Goal: Information Seeking & Learning: Learn about a topic

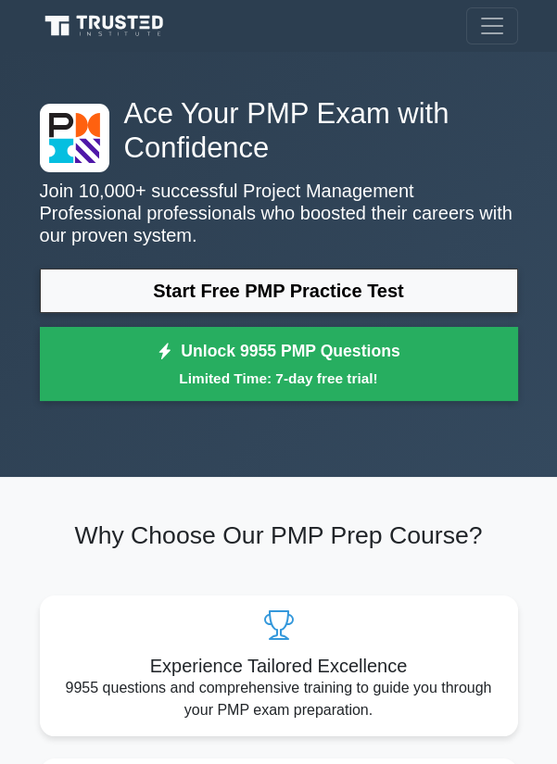
click at [142, 286] on link "Start Free PMP Practice Test" at bounding box center [279, 291] width 478 height 44
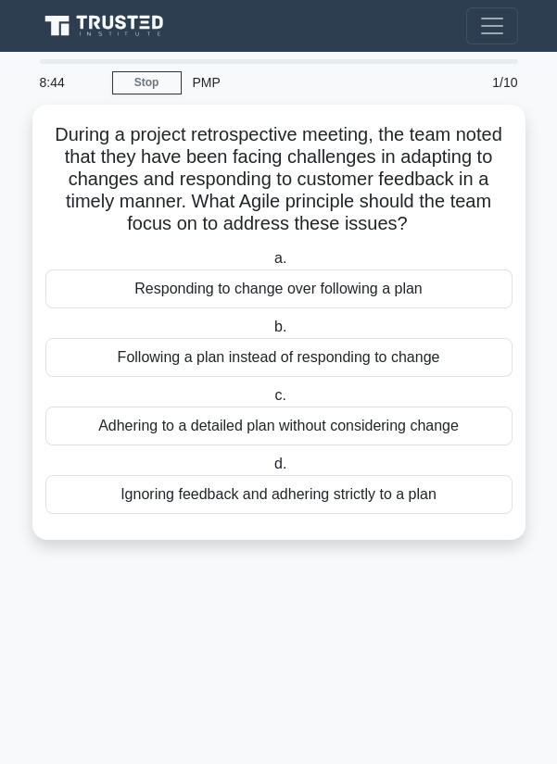
click at [372, 345] on div "Following a plan instead of responding to change" at bounding box center [278, 357] width 467 height 39
click at [270, 333] on input "b. Following a plan instead of responding to change" at bounding box center [270, 327] width 0 height 12
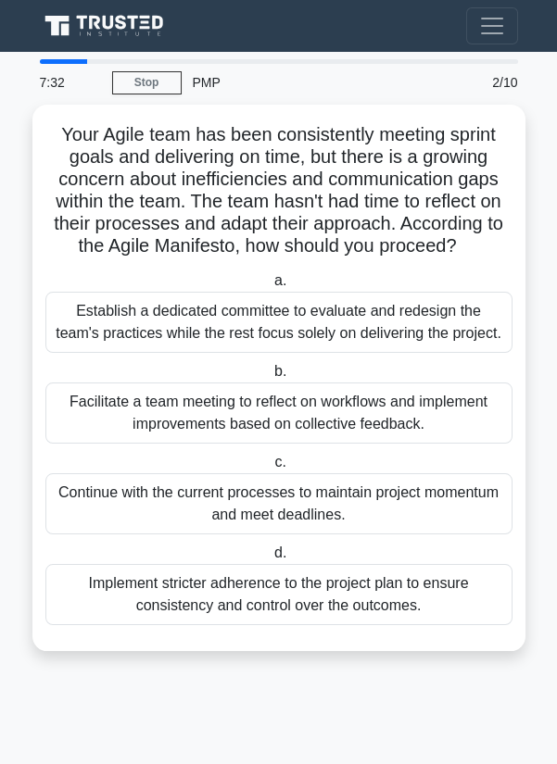
click at [344, 409] on div "Facilitate a team meeting to reflect on workflows and implement improvements ba…" at bounding box center [278, 413] width 467 height 61
click at [270, 378] on input "b. Facilitate a team meeting to reflect on workflows and implement improvements…" at bounding box center [270, 372] width 0 height 12
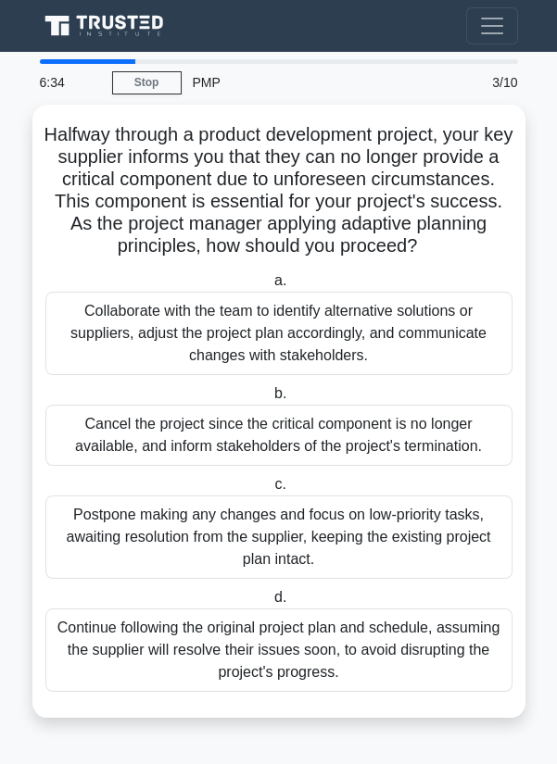
click at [383, 336] on div "Collaborate with the team to identify alternative solutions or suppliers, adjus…" at bounding box center [278, 333] width 467 height 83
click at [270, 287] on input "a. Collaborate with the team to identify alternative solutions or suppliers, ad…" at bounding box center [270, 281] width 0 height 12
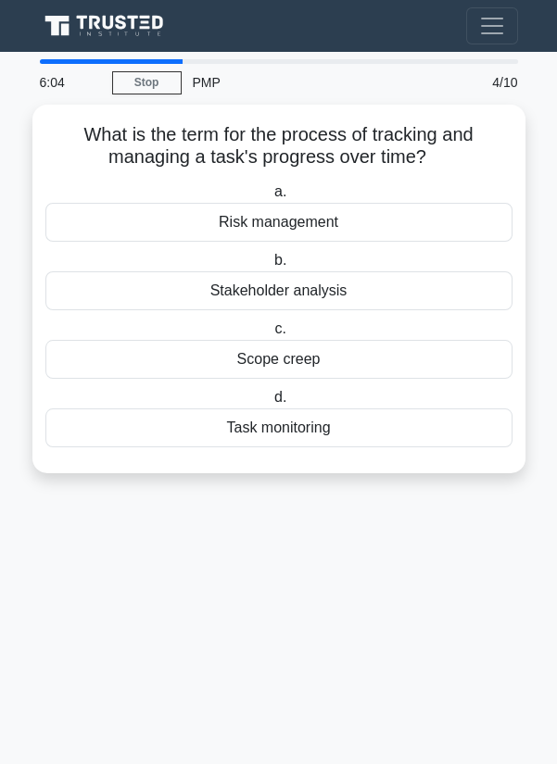
click at [309, 423] on div "Task monitoring" at bounding box center [278, 427] width 467 height 39
click at [270, 404] on input "d. Task monitoring" at bounding box center [270, 398] width 0 height 12
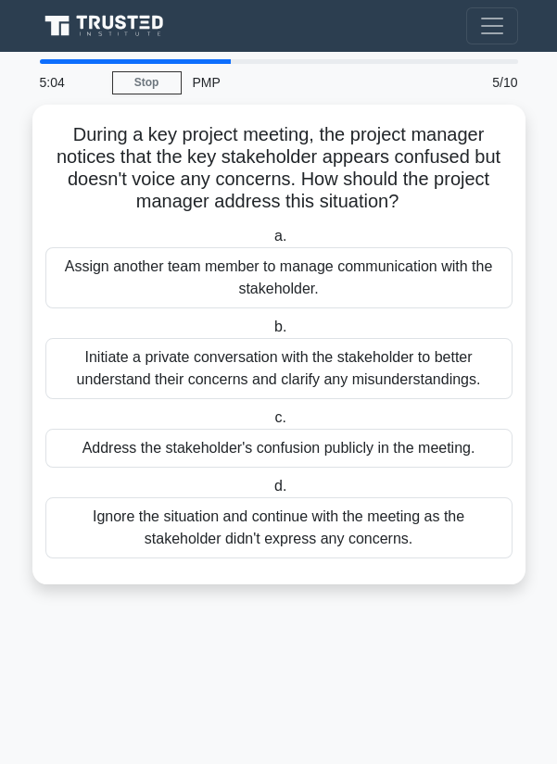
click at [348, 370] on div "Initiate a private conversation with the stakeholder to better understand their…" at bounding box center [278, 368] width 467 height 61
click at [270, 333] on input "b. Initiate a private conversation with the stakeholder to better understand th…" at bounding box center [270, 327] width 0 height 12
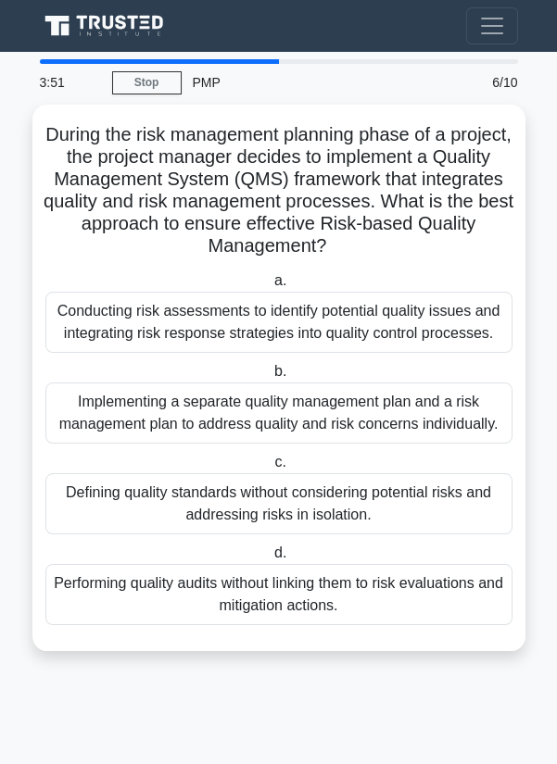
click at [142, 313] on div "Conducting risk assessments to identify potential quality issues and integratin…" at bounding box center [278, 322] width 467 height 61
click at [270, 287] on input "a. Conducting risk assessments to identify potential quality issues and integra…" at bounding box center [270, 281] width 0 height 12
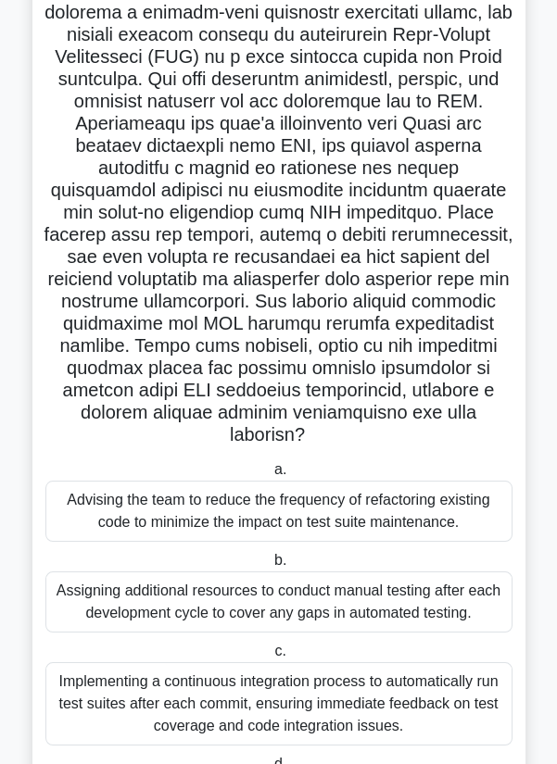
scroll to position [154, 0]
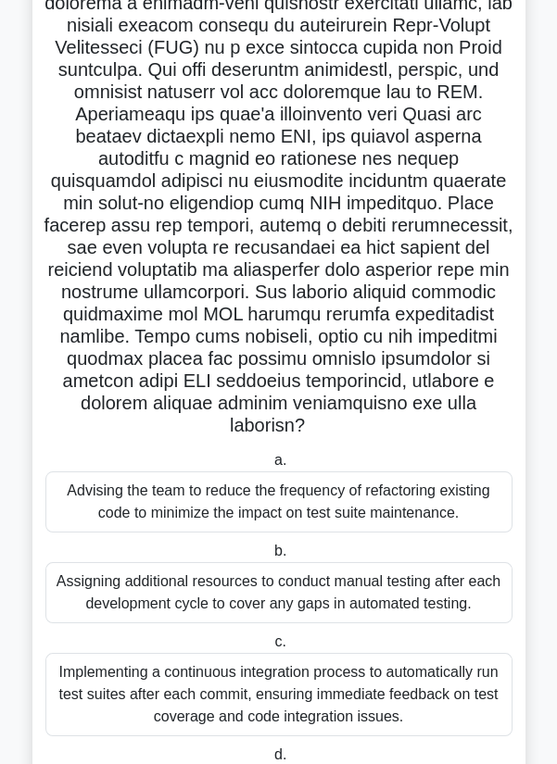
click at [385, 676] on div "Implementing a continuous integration process to automatically run test suites …" at bounding box center [278, 694] width 467 height 83
click at [270, 648] on input "c. Implementing a continuous integration process to automatically run test suit…" at bounding box center [270, 642] width 0 height 12
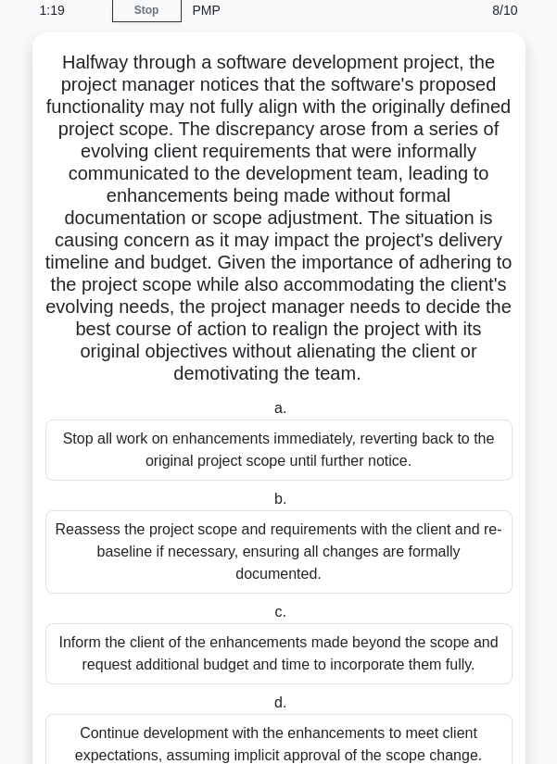
scroll to position [79, 0]
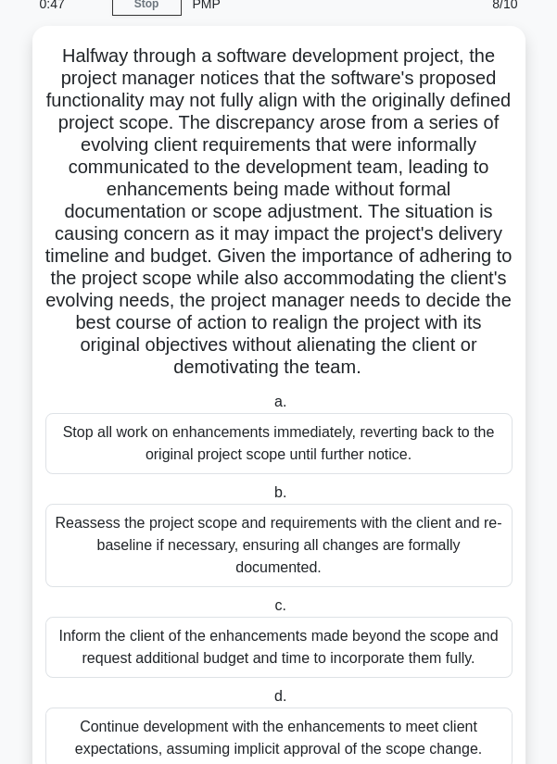
click at [410, 546] on div "Reassess the project scope and requirements with the client and re-baseline if …" at bounding box center [278, 545] width 467 height 83
click at [270, 499] on input "b. Reassess the project scope and requirements with the client and re-baseline …" at bounding box center [270, 493] width 0 height 12
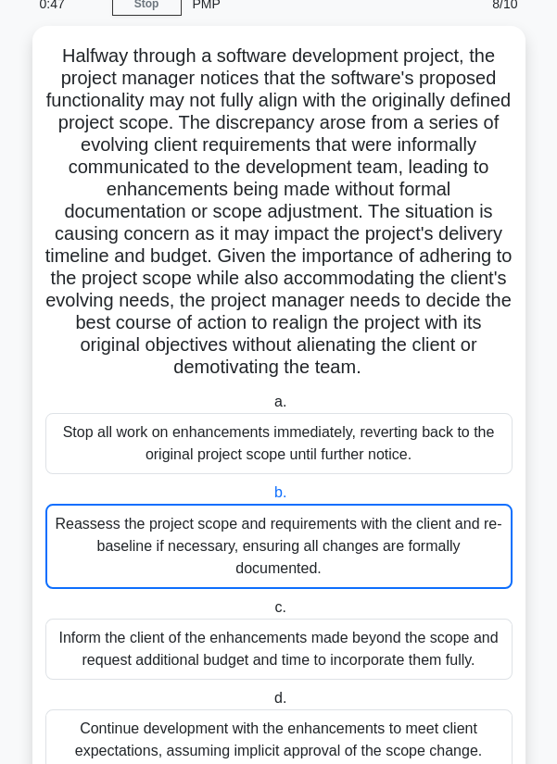
scroll to position [0, 0]
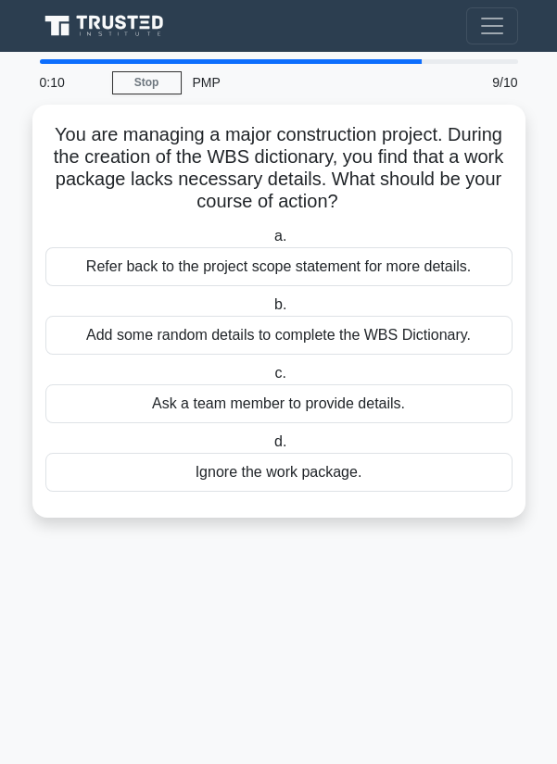
click at [125, 266] on div "Refer back to the project scope statement for more details." at bounding box center [278, 266] width 467 height 39
click at [270, 243] on input "a. Refer back to the project scope statement for more details." at bounding box center [270, 237] width 0 height 12
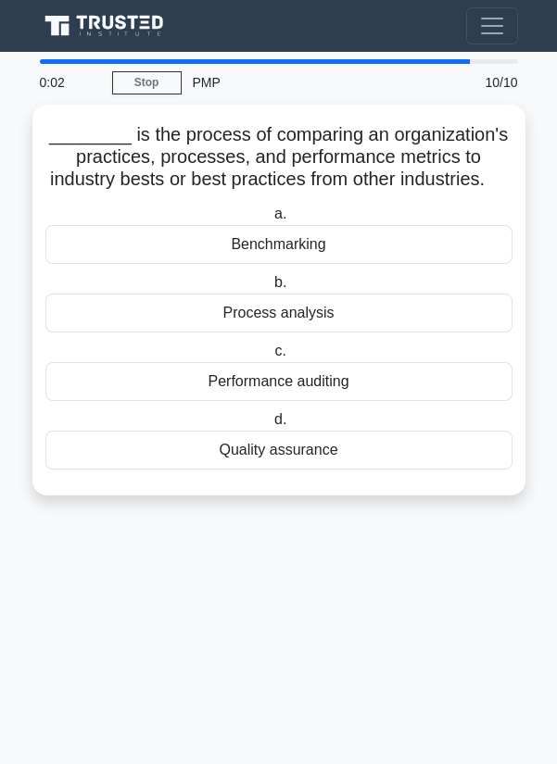
click at [134, 327] on div "Process analysis" at bounding box center [278, 313] width 467 height 39
click at [270, 289] on input "b. Process analysis" at bounding box center [270, 283] width 0 height 12
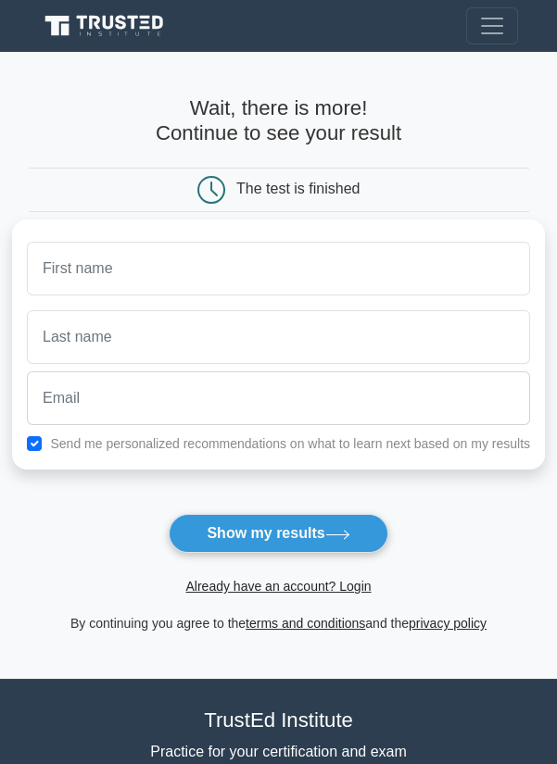
click at [61, 273] on input "text" at bounding box center [278, 269] width 503 height 54
type input "Mohammed"
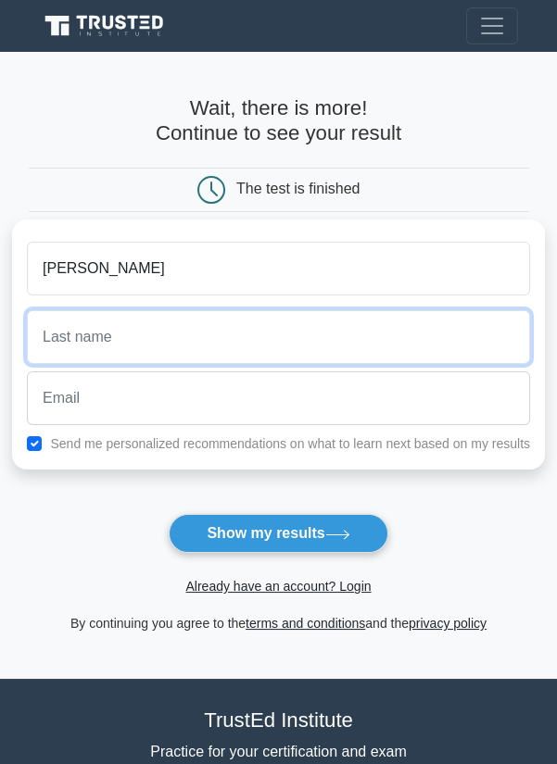
click at [108, 325] on input "text" at bounding box center [278, 337] width 503 height 54
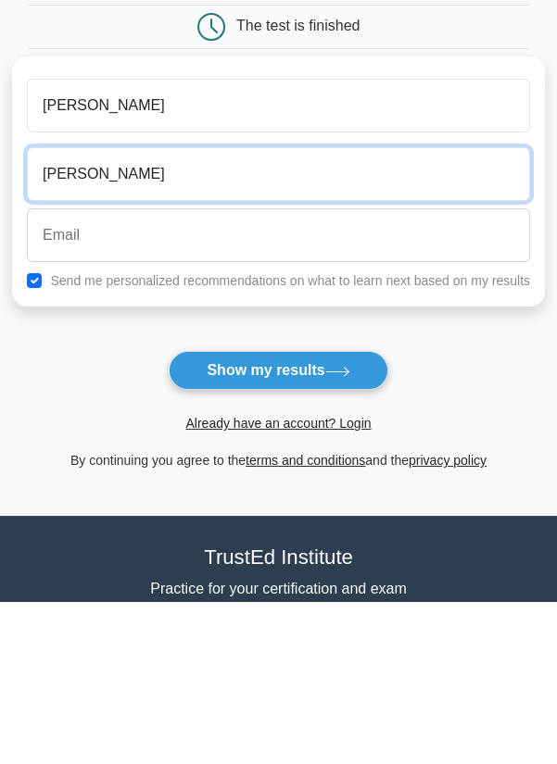
type input "Ibrahim"
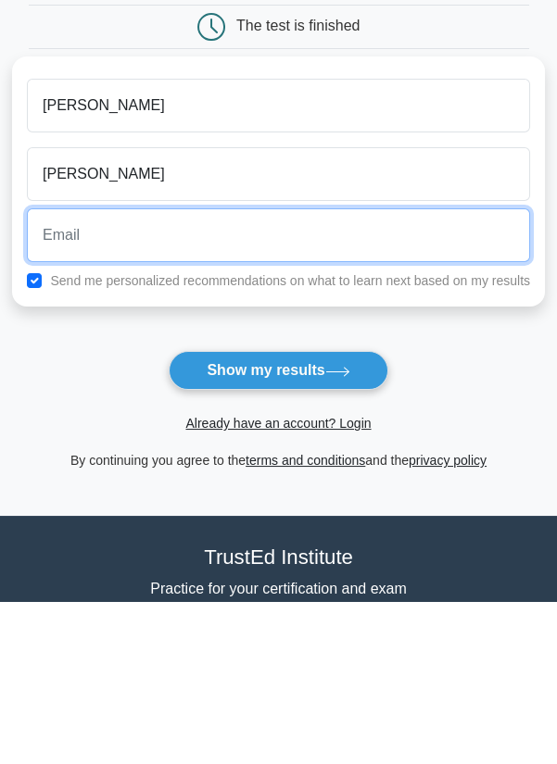
click at [458, 384] on input "email" at bounding box center [278, 398] width 503 height 54
type input "mohammedibrahimk90@gmail.com"
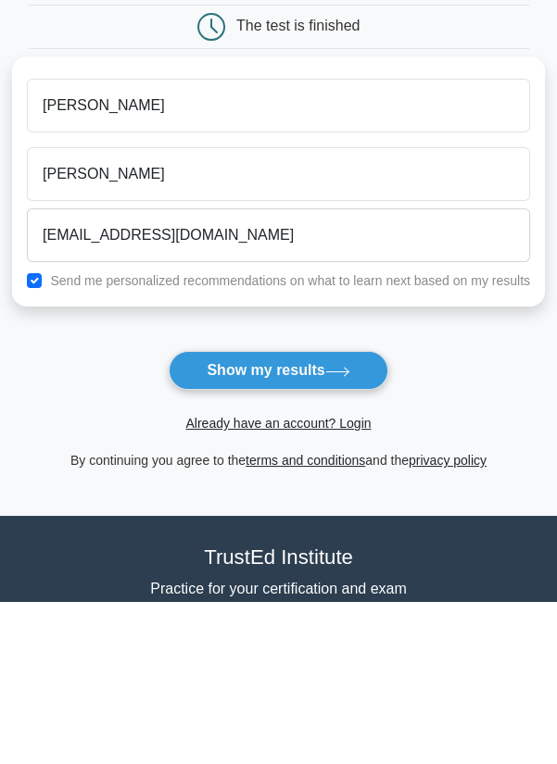
click at [351, 517] on button "Show my results" at bounding box center [278, 533] width 219 height 39
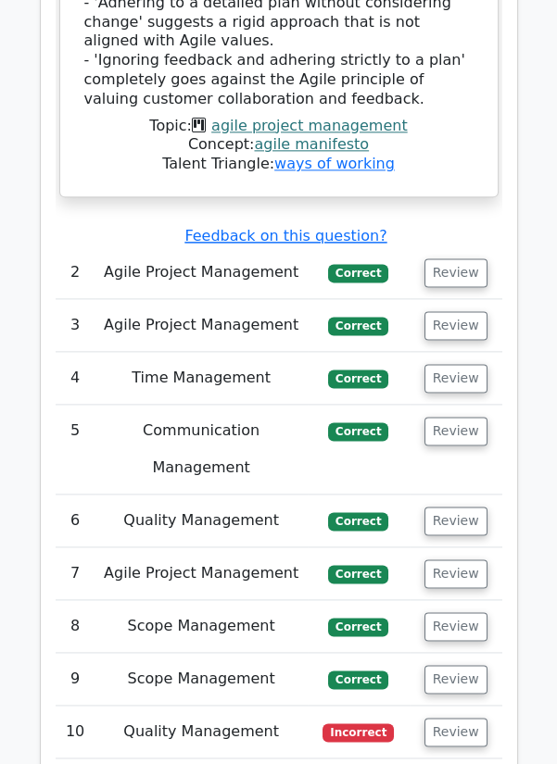
scroll to position [3173, 0]
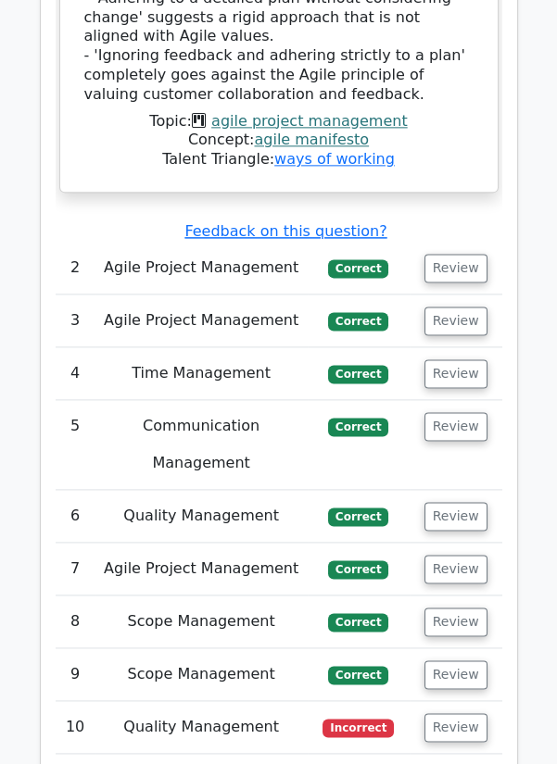
click at [459, 713] on button "Review" at bounding box center [455, 727] width 63 height 29
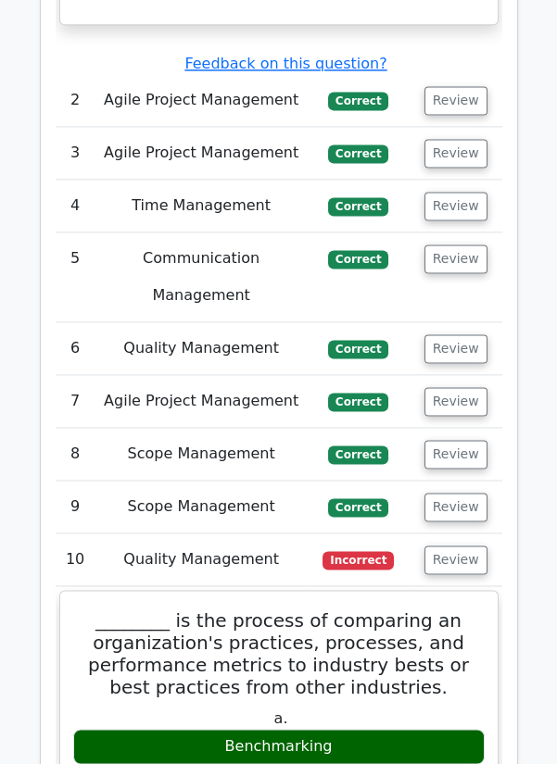
scroll to position [3337, 0]
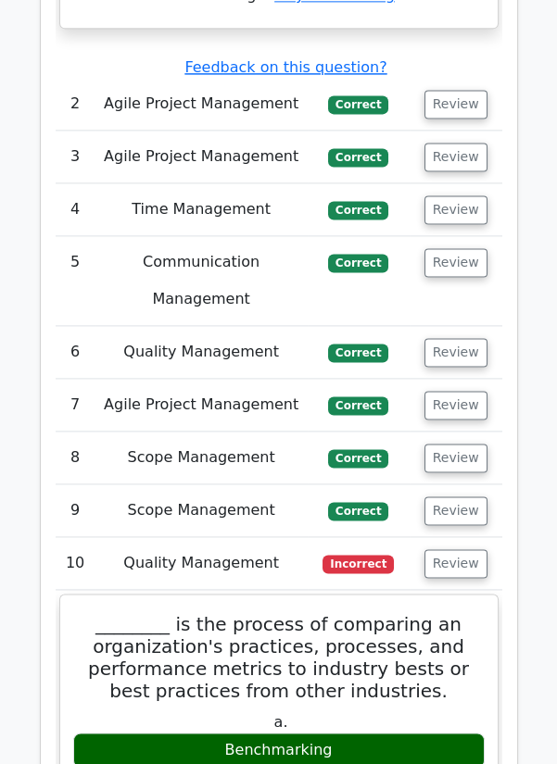
click at [462, 496] on button "Review" at bounding box center [455, 510] width 63 height 29
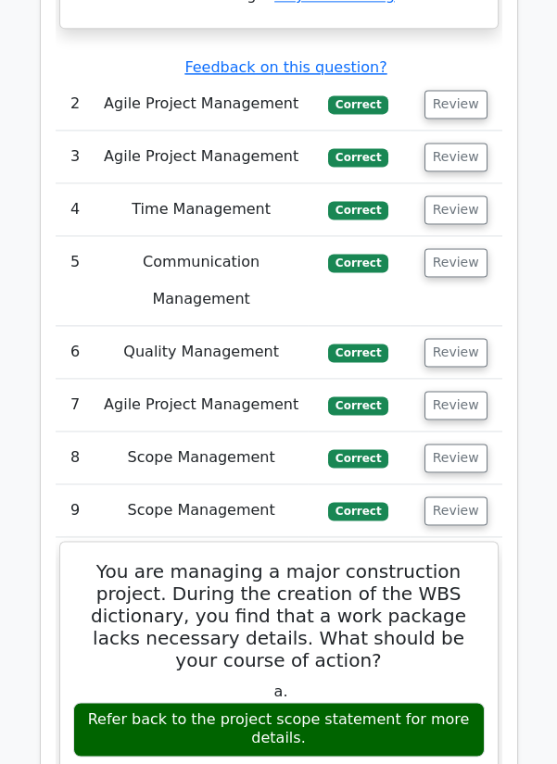
click at [462, 496] on button "Review" at bounding box center [455, 510] width 63 height 29
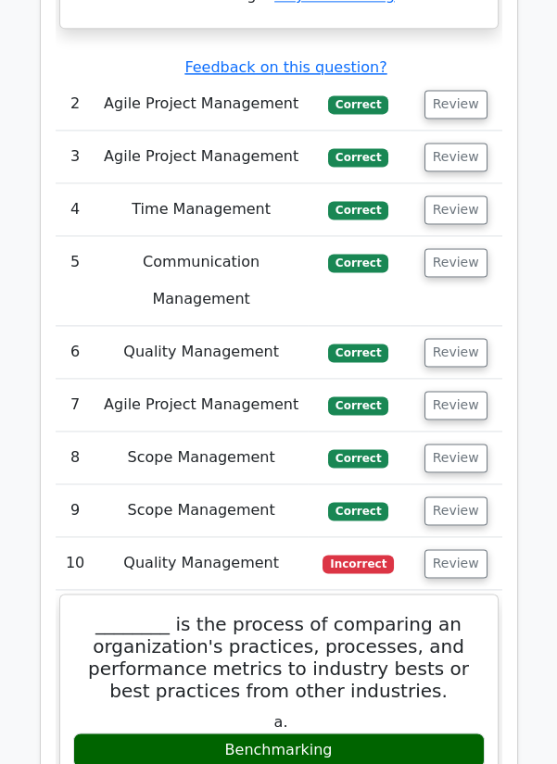
click at [461, 496] on button "Review" at bounding box center [455, 510] width 63 height 29
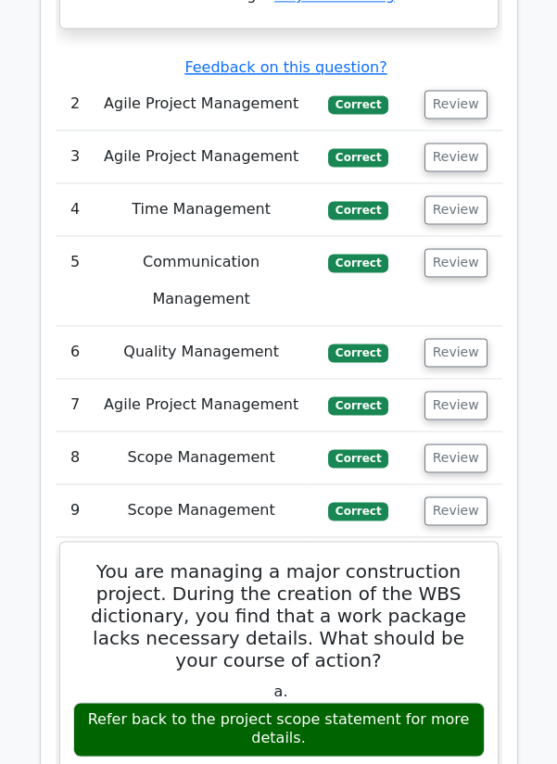
click at [461, 496] on button "Review" at bounding box center [455, 510] width 63 height 29
